Goal: Task Accomplishment & Management: Use online tool/utility

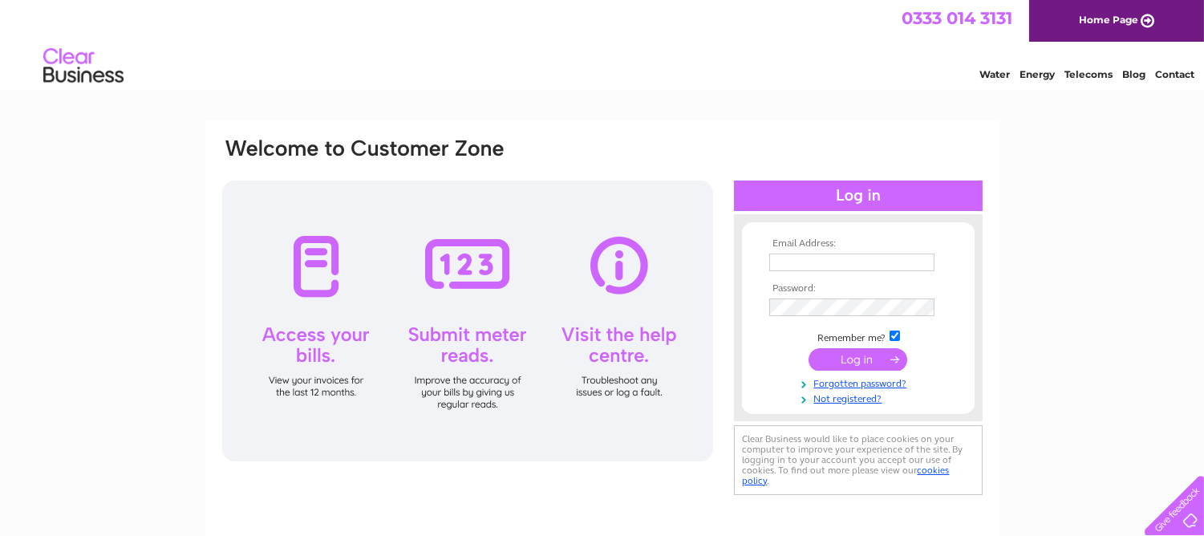
click at [781, 261] on input "text" at bounding box center [851, 263] width 165 height 18
type input "alleng@blueyonder.co.uk"
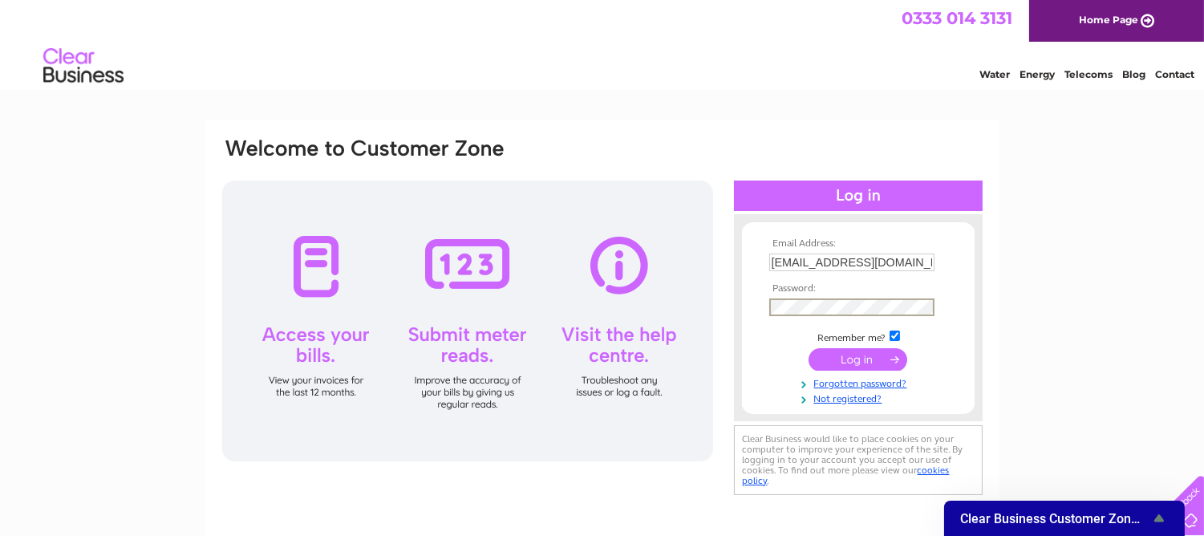
click at [765, 362] on td at bounding box center [858, 359] width 186 height 30
click at [842, 355] on input "submit" at bounding box center [858, 359] width 99 height 22
click at [887, 357] on input "submit" at bounding box center [858, 359] width 99 height 22
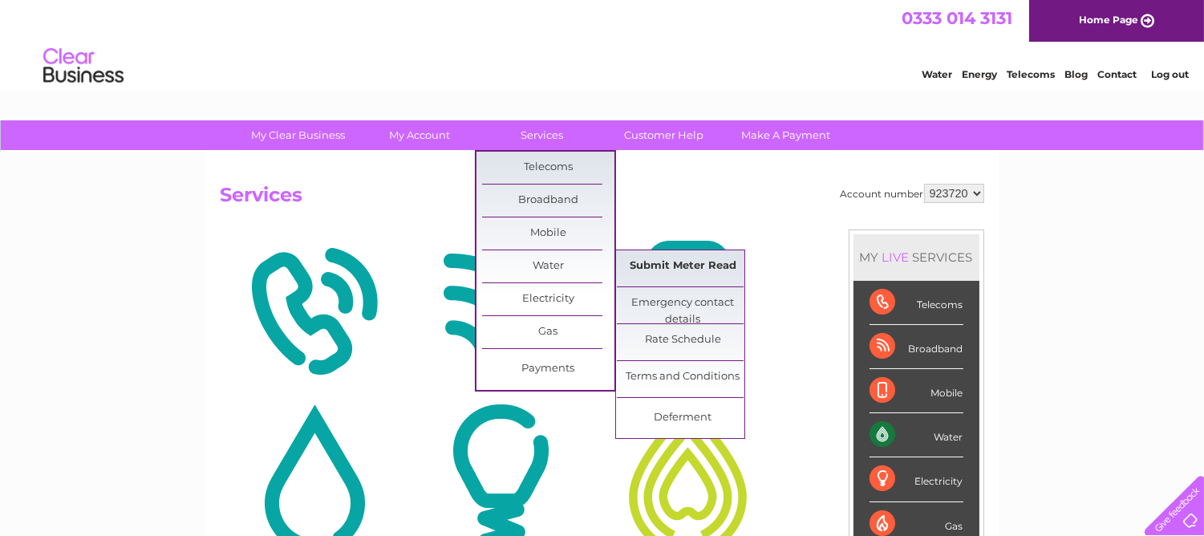
click at [630, 262] on link "Submit Meter Read" at bounding box center [683, 266] width 132 height 32
click at [676, 260] on link "Submit Meter Read" at bounding box center [683, 266] width 132 height 32
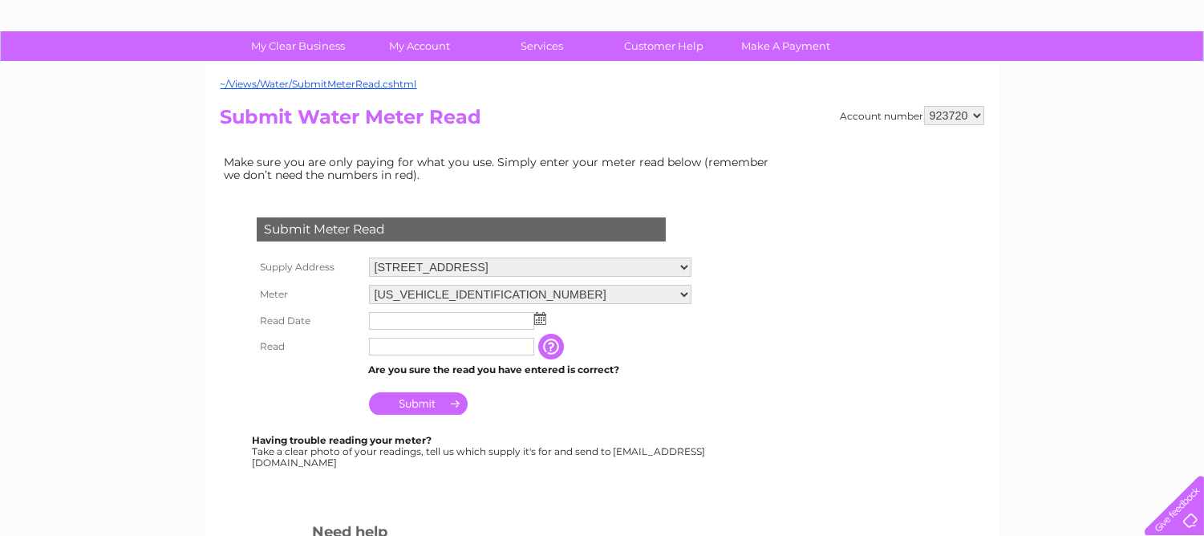
scroll to position [178, 0]
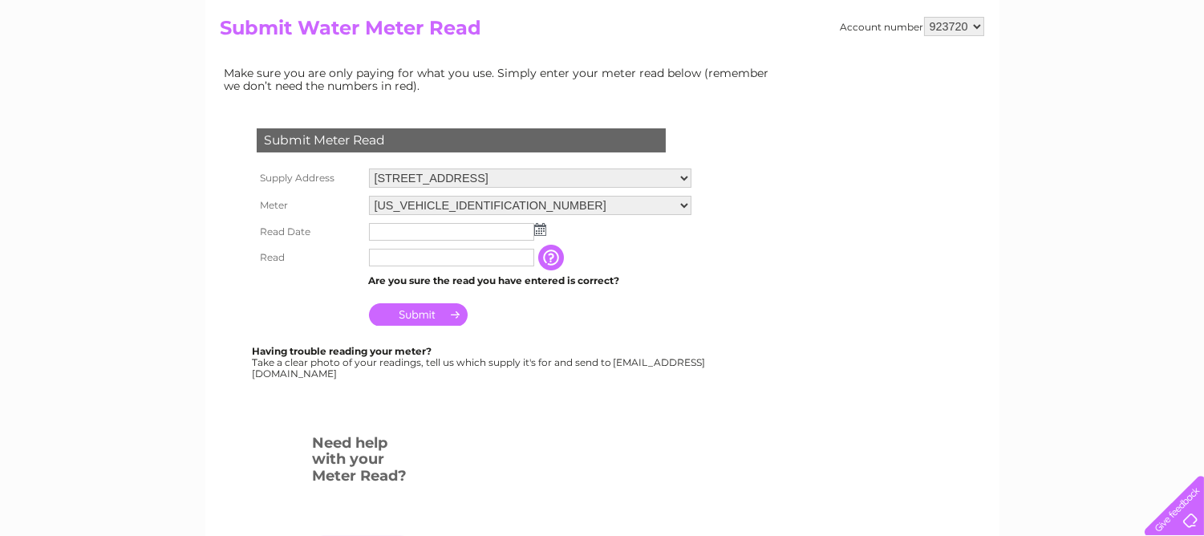
click at [534, 227] on img at bounding box center [540, 229] width 12 height 13
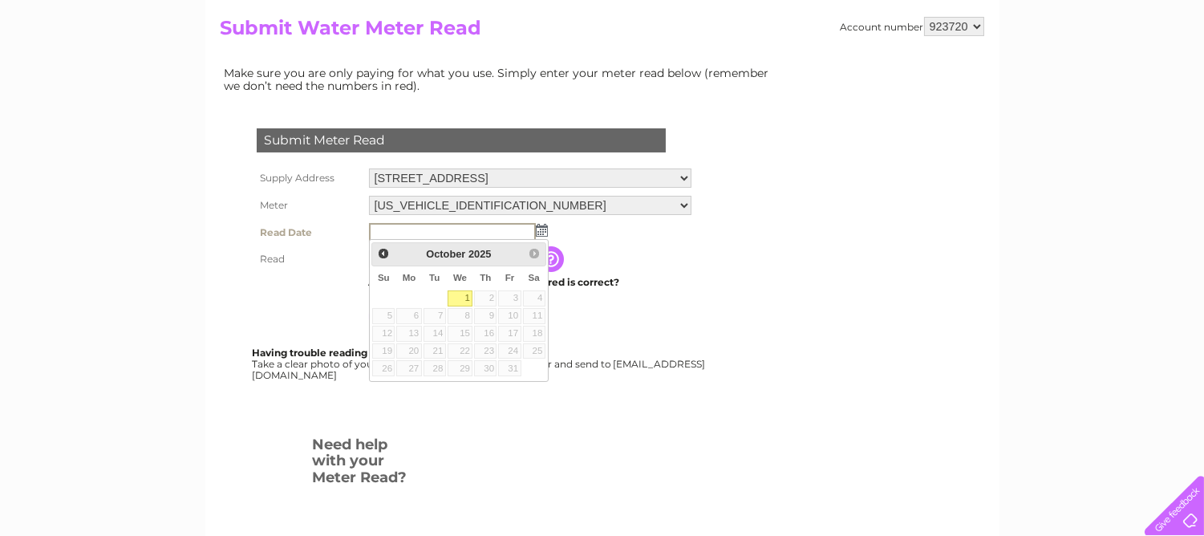
click at [469, 297] on link "1" at bounding box center [461, 298] width 26 height 16
type input "2025/10/01"
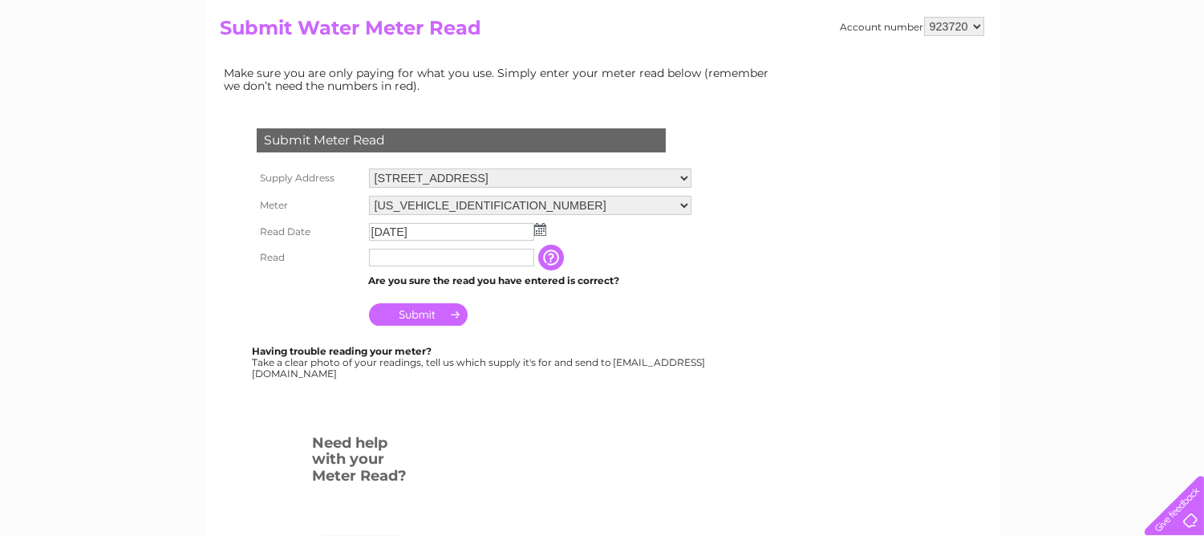
click at [403, 254] on input "text" at bounding box center [451, 258] width 165 height 18
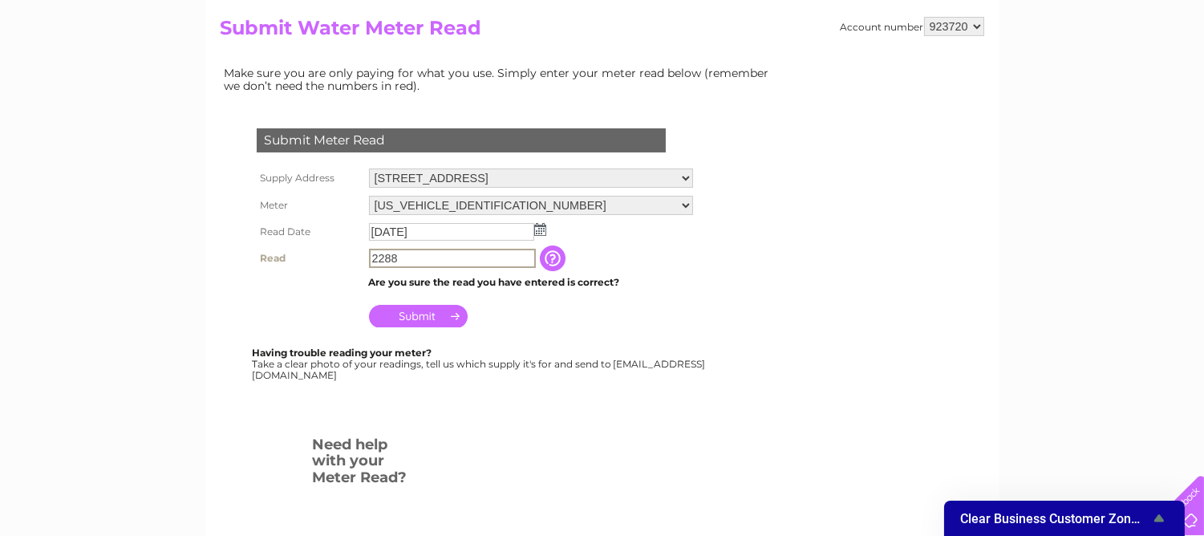
type input "2288"
click at [444, 316] on input "Submit" at bounding box center [418, 314] width 99 height 22
